Goal: Entertainment & Leisure: Consume media (video, audio)

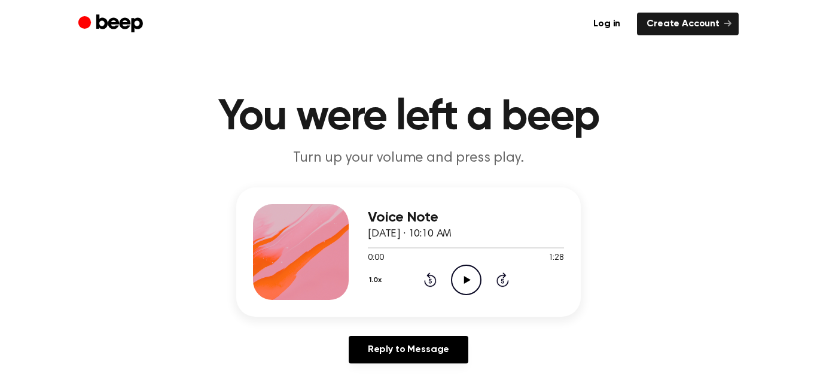
click at [460, 274] on icon "Play Audio" at bounding box center [466, 279] width 30 height 30
click at [426, 277] on icon "Rewind 5 seconds" at bounding box center [429, 279] width 13 height 16
click at [455, 273] on icon "Pause Audio" at bounding box center [466, 279] width 30 height 30
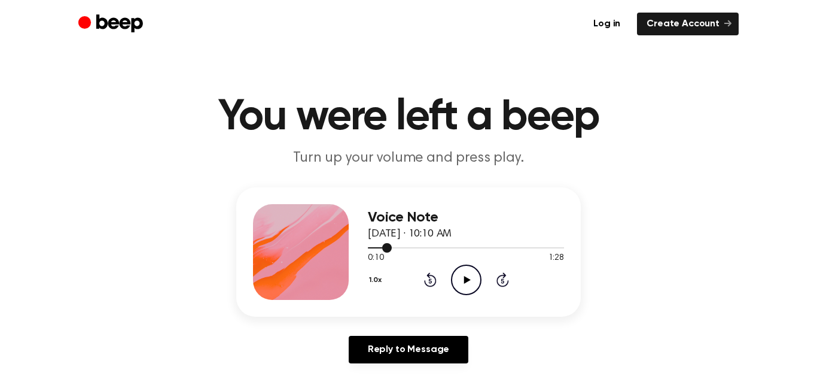
click at [370, 248] on div at bounding box center [466, 247] width 196 height 10
click at [457, 283] on icon "Play Audio" at bounding box center [466, 279] width 30 height 30
click at [469, 270] on icon "Pause Audio" at bounding box center [466, 279] width 30 height 30
click at [559, 245] on div at bounding box center [466, 247] width 196 height 10
click at [465, 274] on icon "Play Audio" at bounding box center [466, 279] width 30 height 30
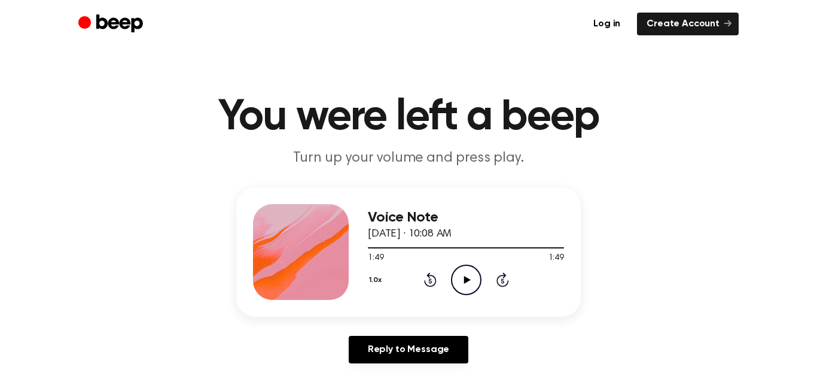
click at [471, 282] on icon "Play Audio" at bounding box center [466, 279] width 30 height 30
click at [471, 282] on icon "Pause Audio" at bounding box center [466, 279] width 30 height 30
click at [476, 270] on circle at bounding box center [465, 279] width 29 height 29
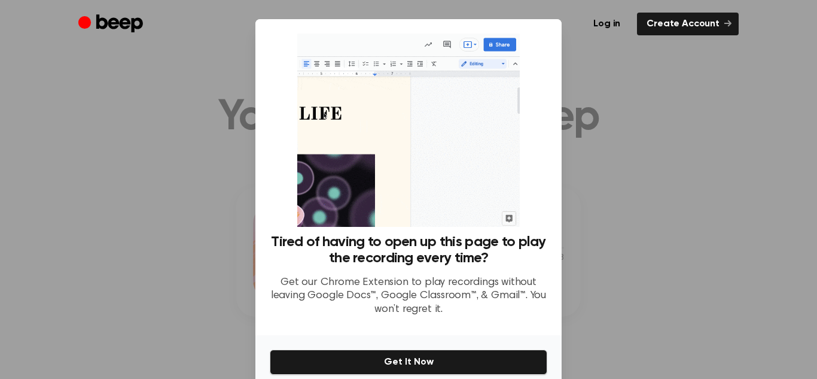
scroll to position [48, 0]
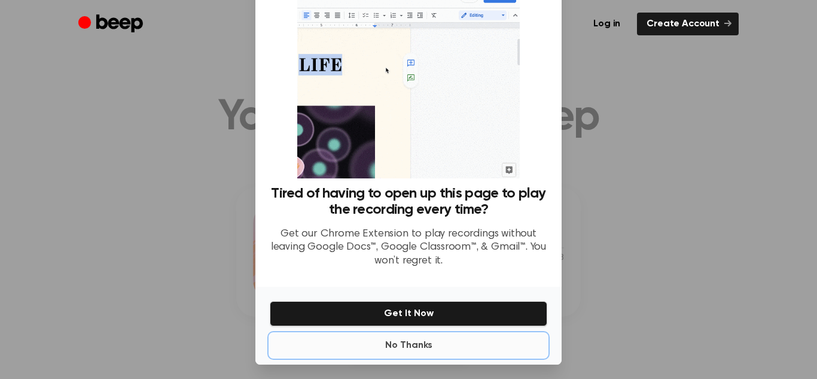
click at [418, 342] on button "No Thanks" at bounding box center [408, 345] width 277 height 24
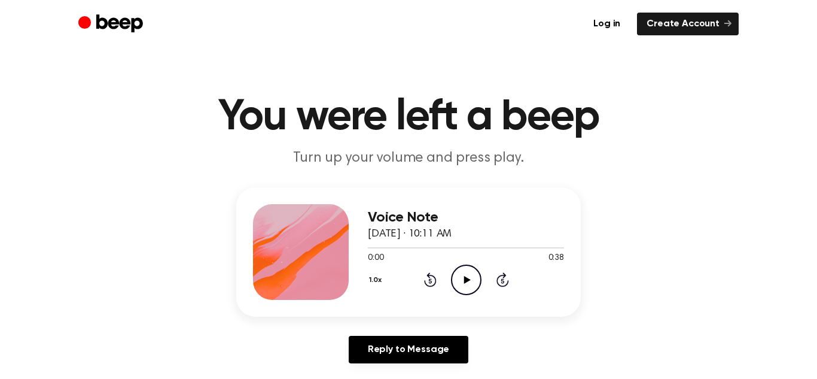
click at [480, 269] on icon "Play Audio" at bounding box center [466, 279] width 30 height 30
click at [473, 274] on icon "Play Audio" at bounding box center [466, 279] width 30 height 30
click at [474, 269] on icon "Pause Audio" at bounding box center [466, 279] width 30 height 30
